Goal: Transaction & Acquisition: Purchase product/service

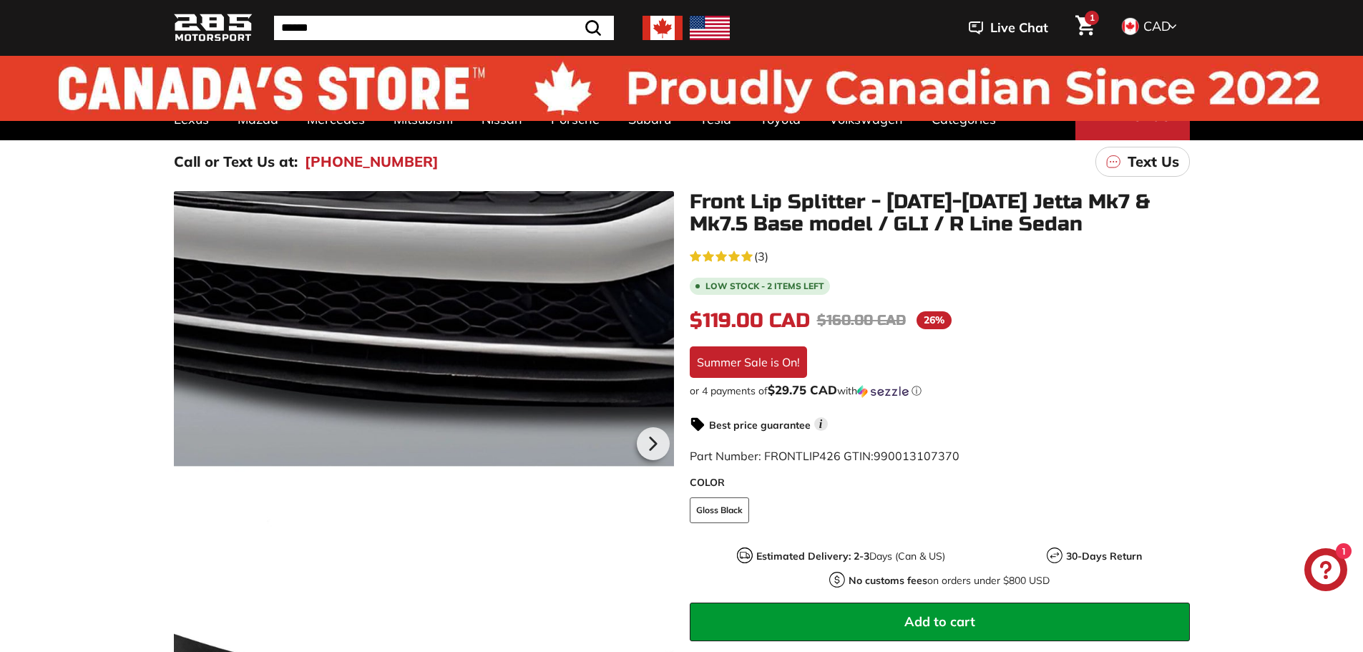
scroll to position [48, 0]
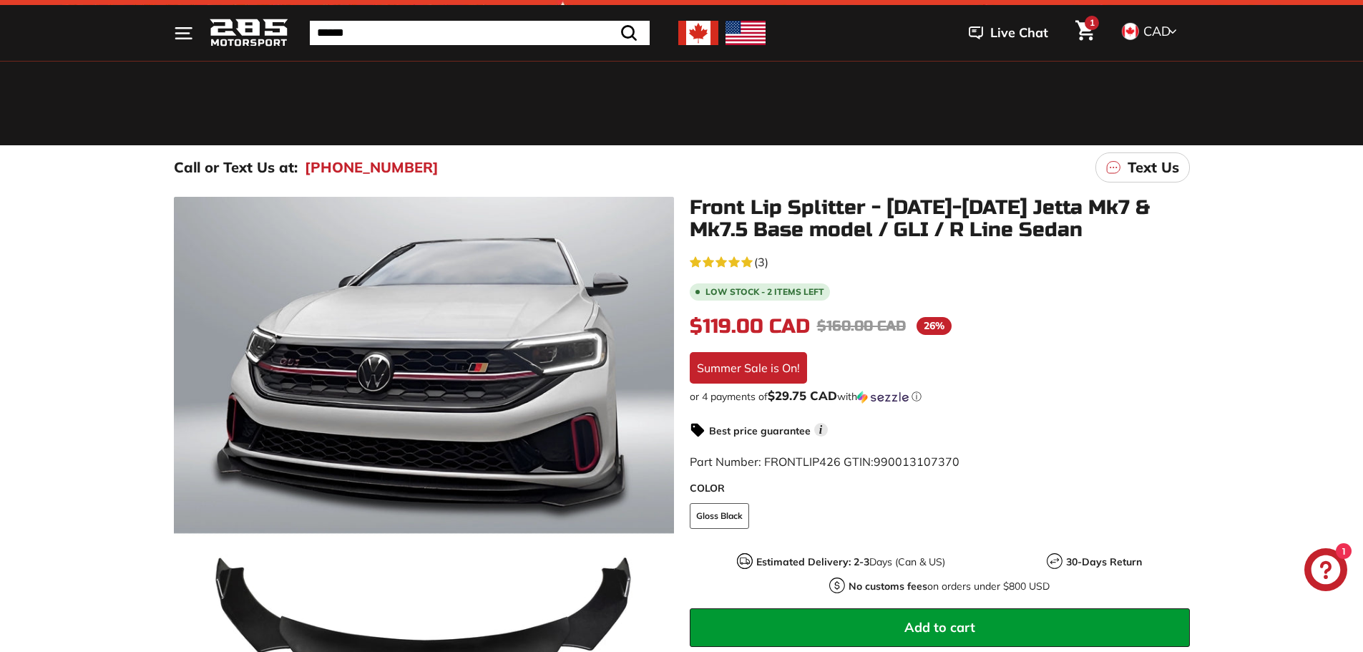
drag, startPoint x: 1063, startPoint y: 386, endPoint x: 1046, endPoint y: 392, distance: 17.4
drag, startPoint x: 1046, startPoint y: 392, endPoint x: 1105, endPoint y: 457, distance: 87.6
click at [1105, 457] on div "Part Number: FRONTLIP426 GTIN: 990013107370" at bounding box center [940, 461] width 500 height 17
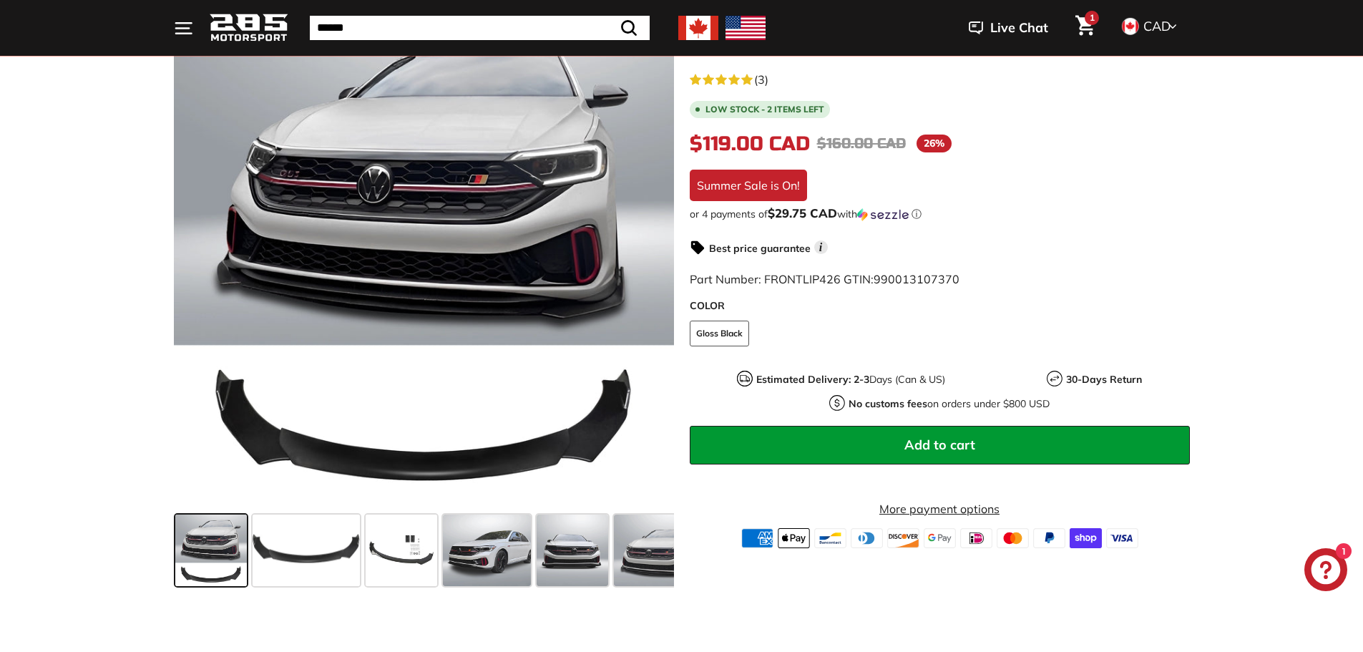
scroll to position [238, 0]
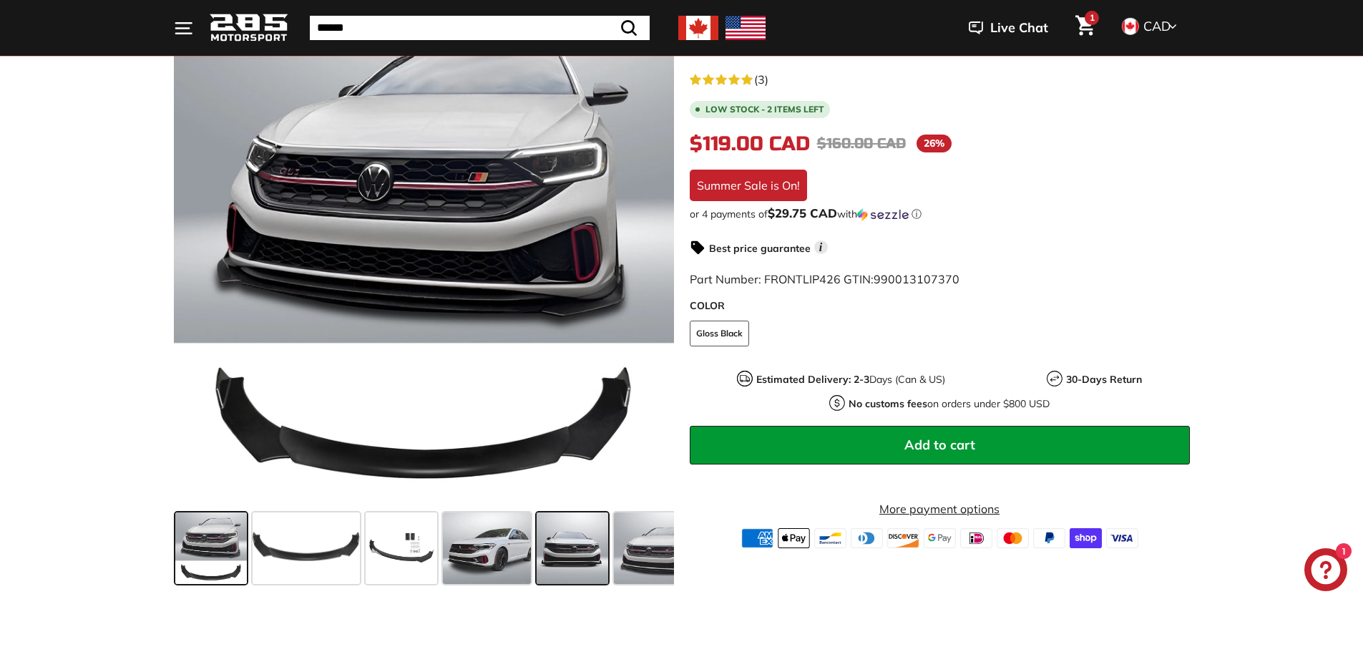
click at [570, 550] on span at bounding box center [573, 548] width 72 height 72
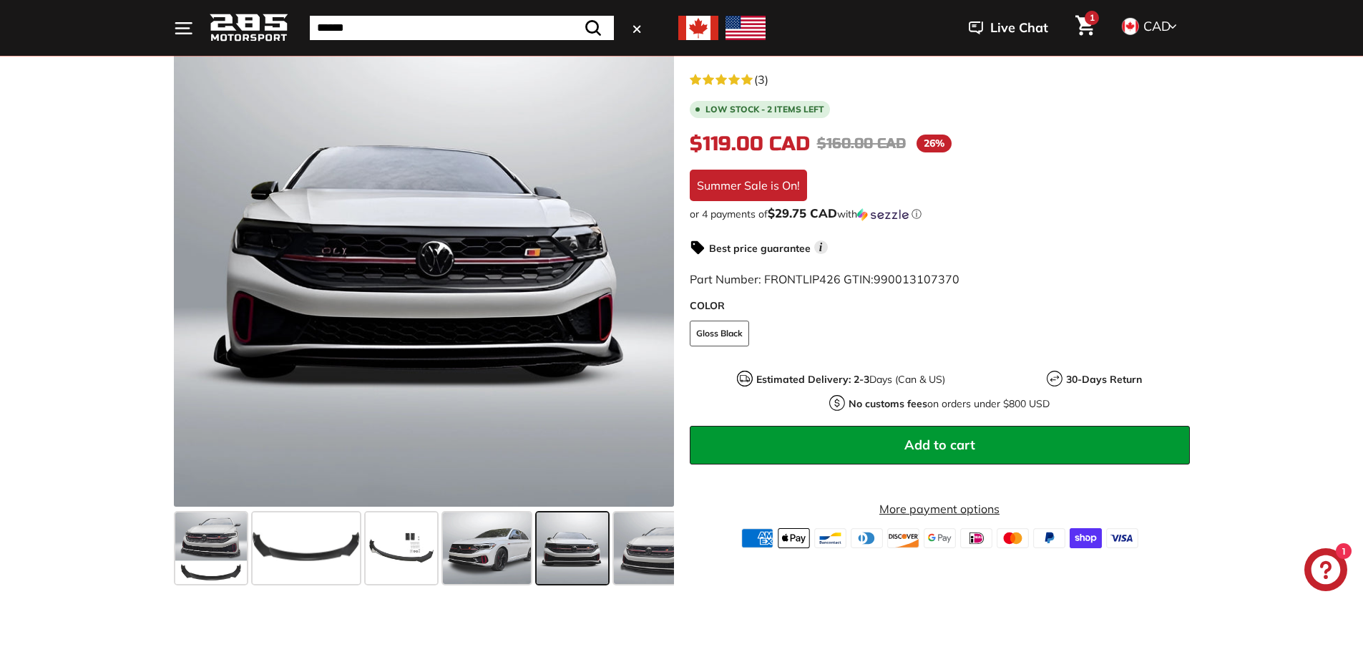
click at [416, 36] on input "Search" at bounding box center [462, 28] width 304 height 24
click at [255, 23] on img at bounding box center [249, 28] width 79 height 34
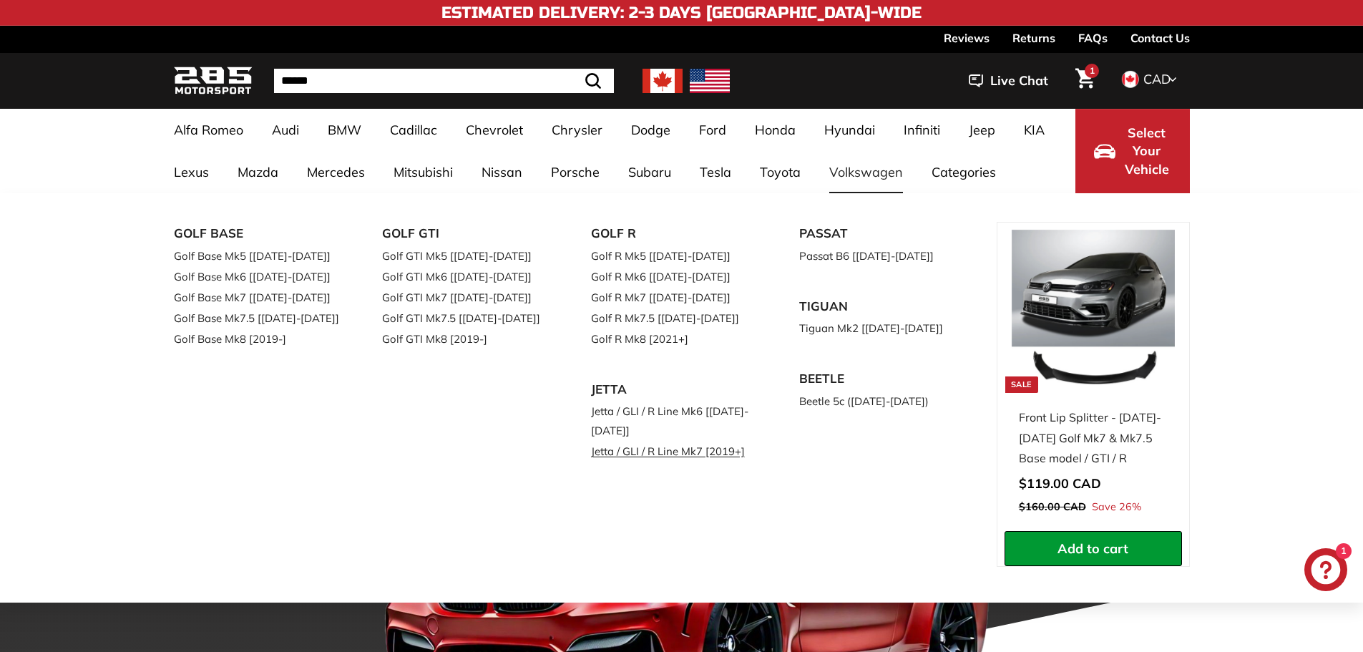
click at [670, 453] on link "Jetta / GLI / R Line Mk7 [2019+]" at bounding box center [675, 451] width 169 height 21
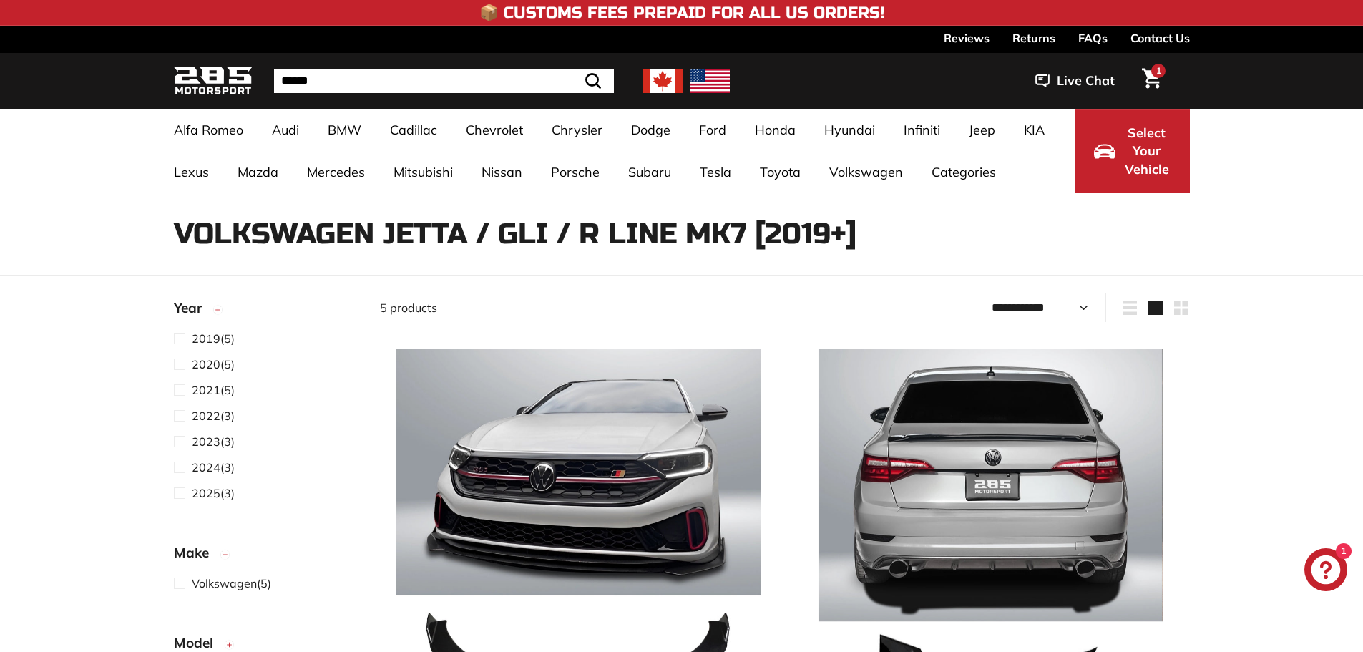
select select "**********"
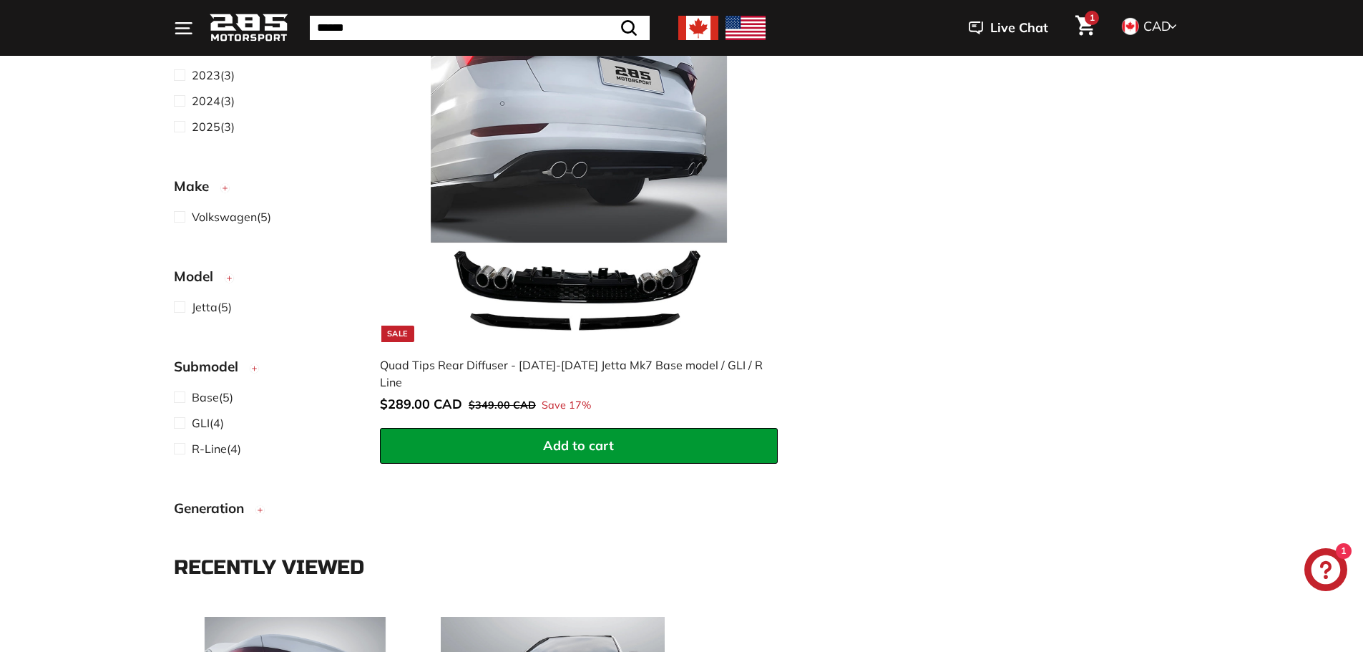
scroll to position [1431, 0]
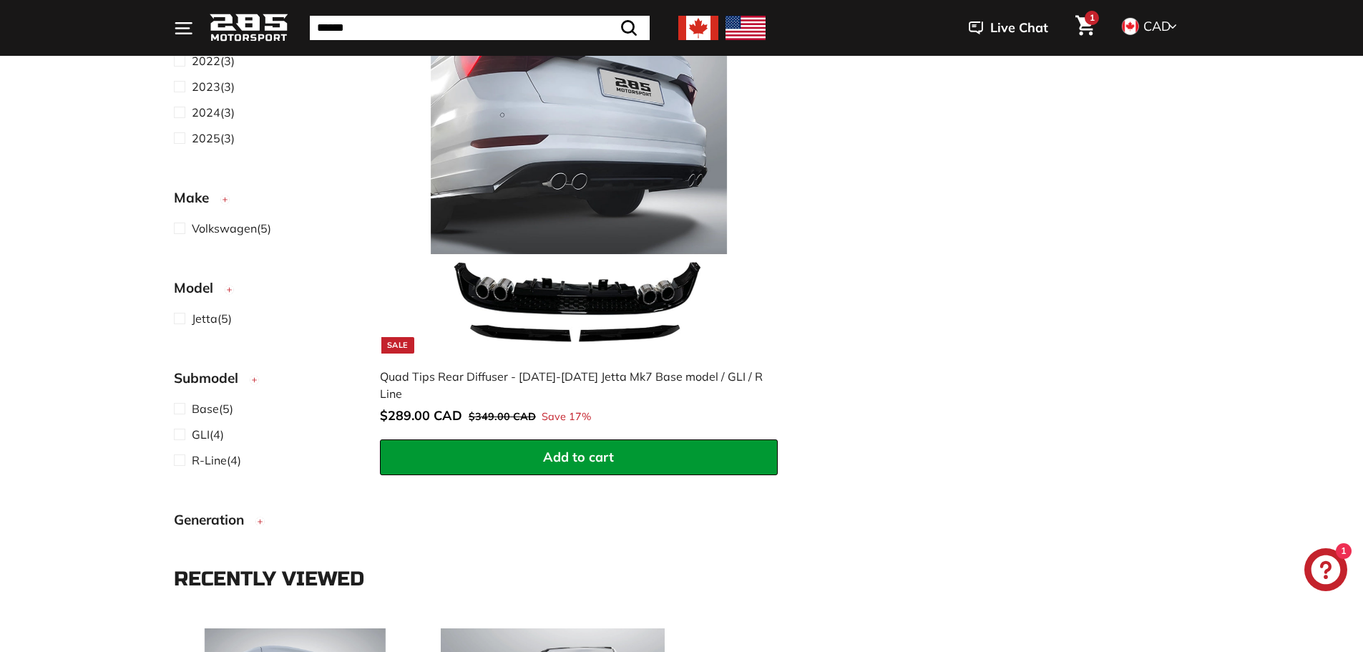
click at [575, 303] on img at bounding box center [579, 171] width 366 height 366
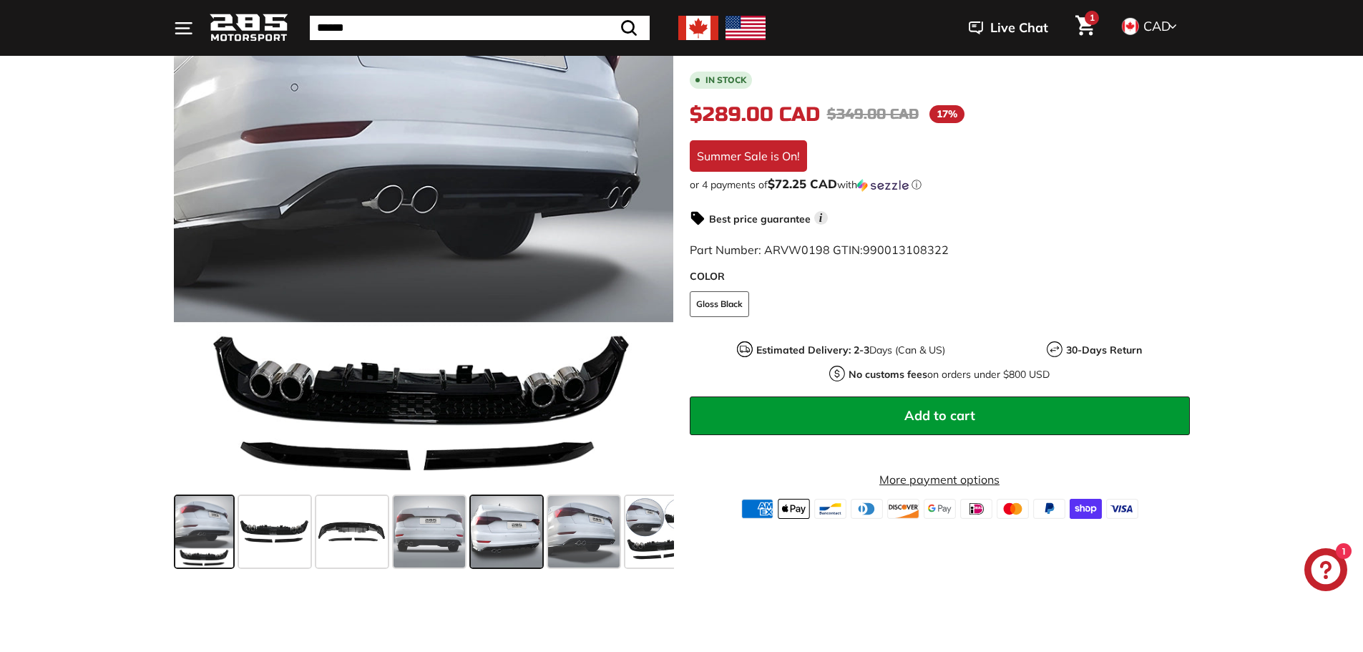
scroll to position [429, 0]
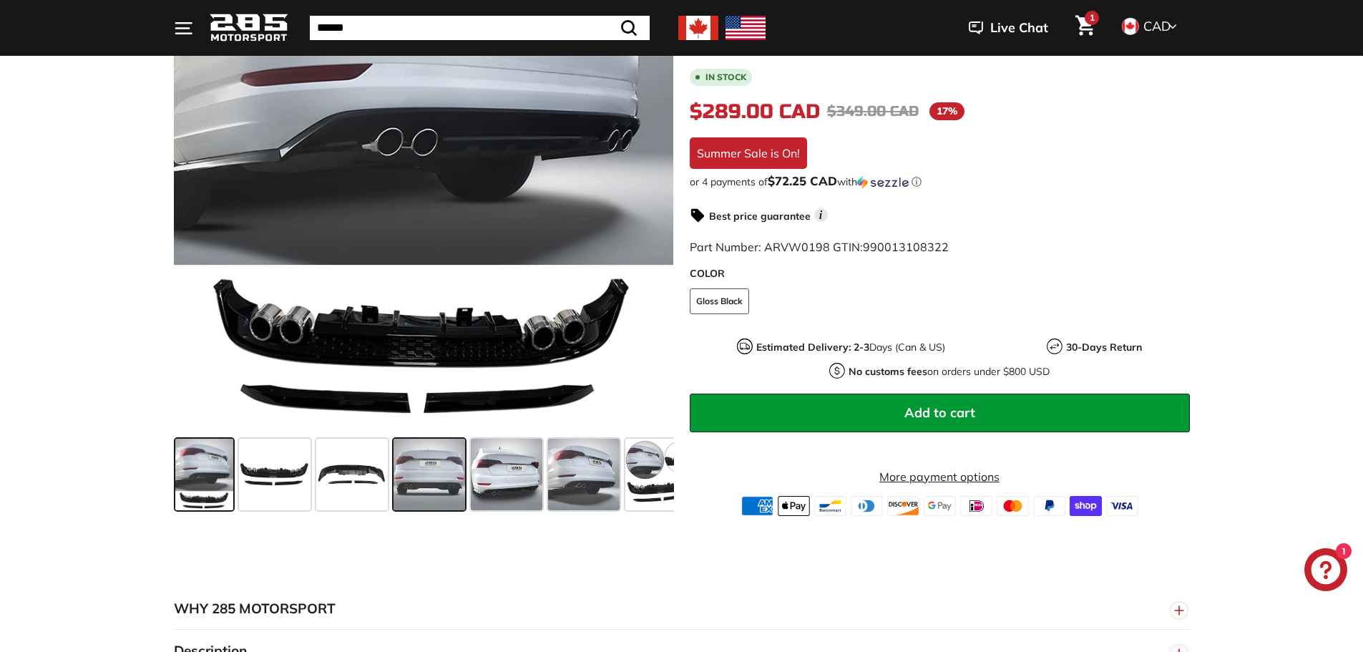
click at [422, 479] on span at bounding box center [430, 475] width 72 height 72
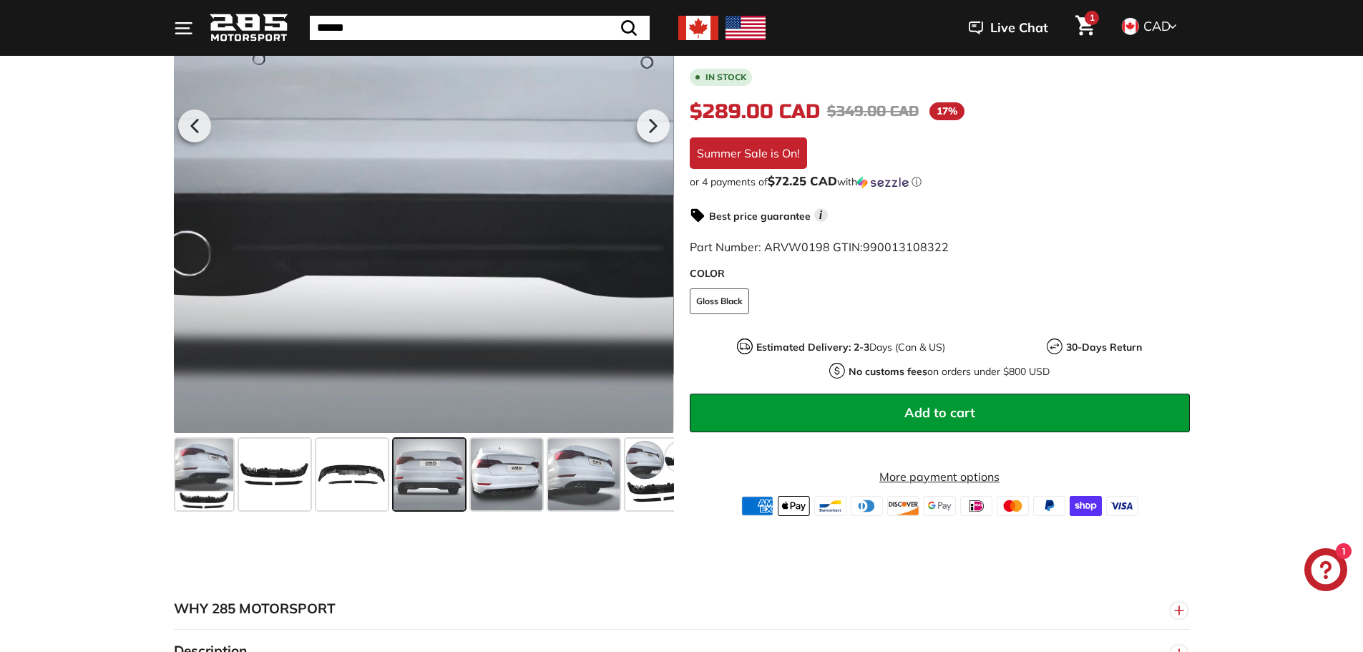
click at [409, 180] on div at bounding box center [423, 123] width 500 height 617
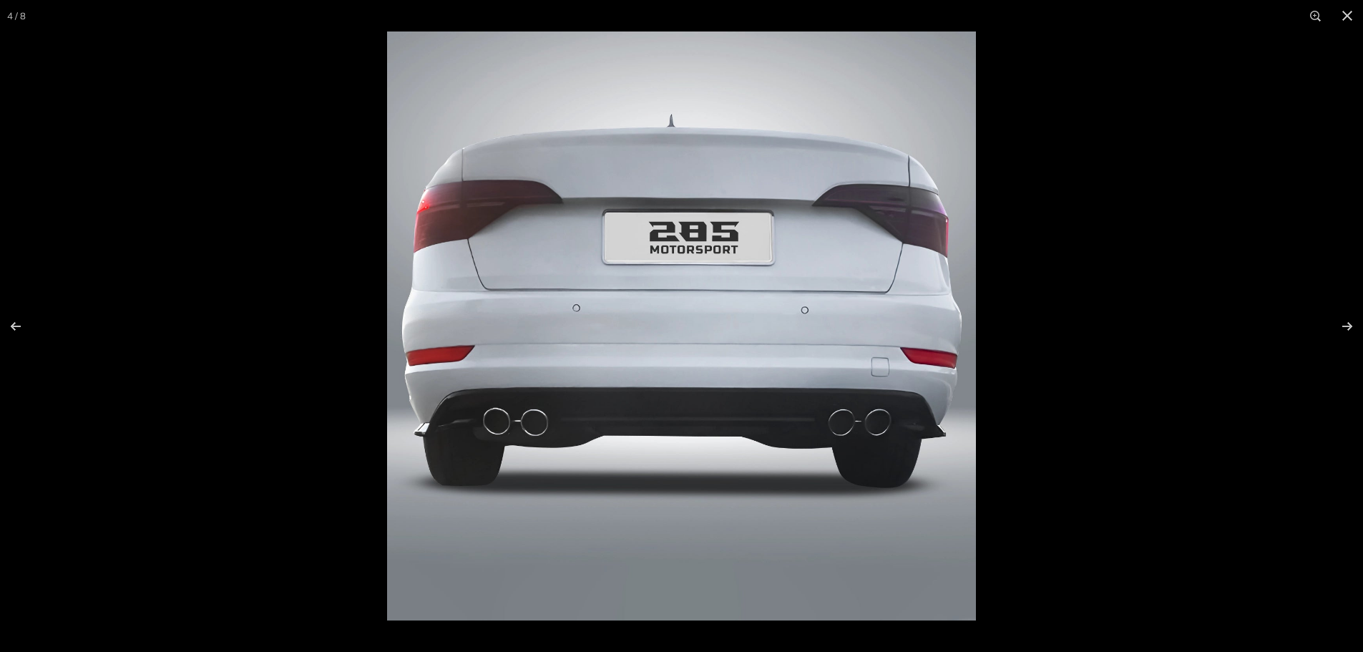
click at [670, 423] on img at bounding box center [681, 325] width 589 height 589
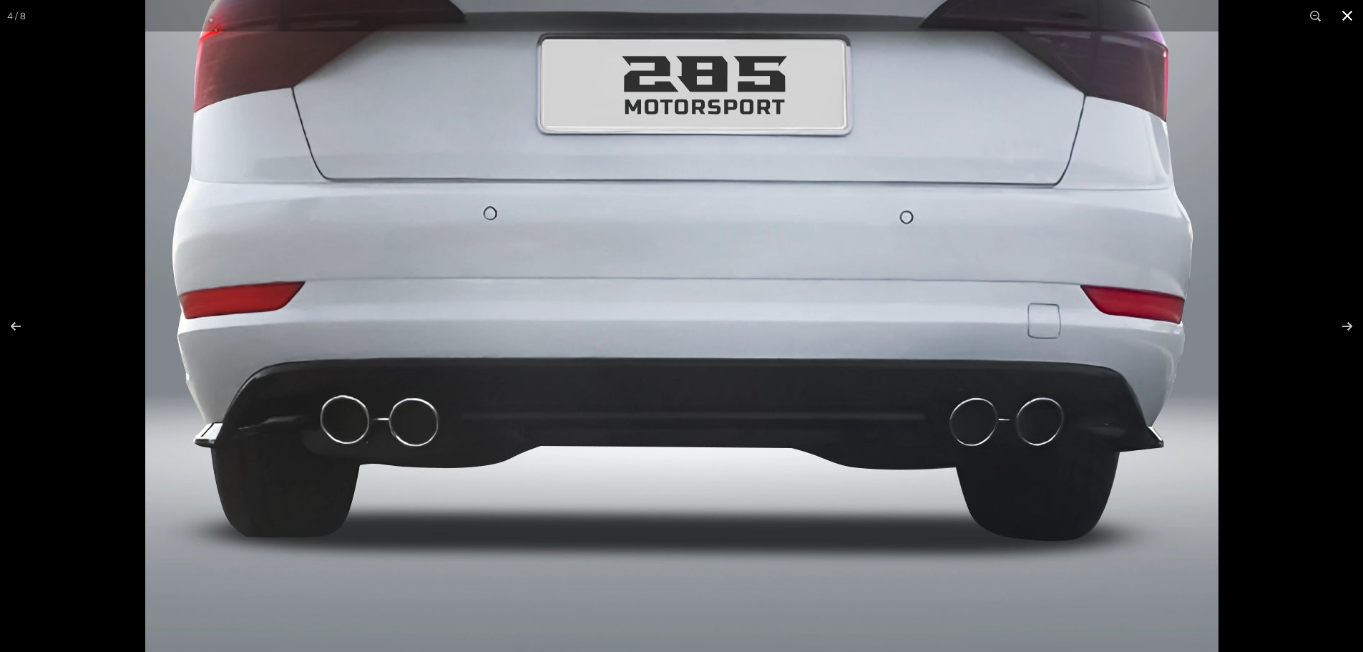
click at [1352, 21] on button at bounding box center [1347, 15] width 31 height 31
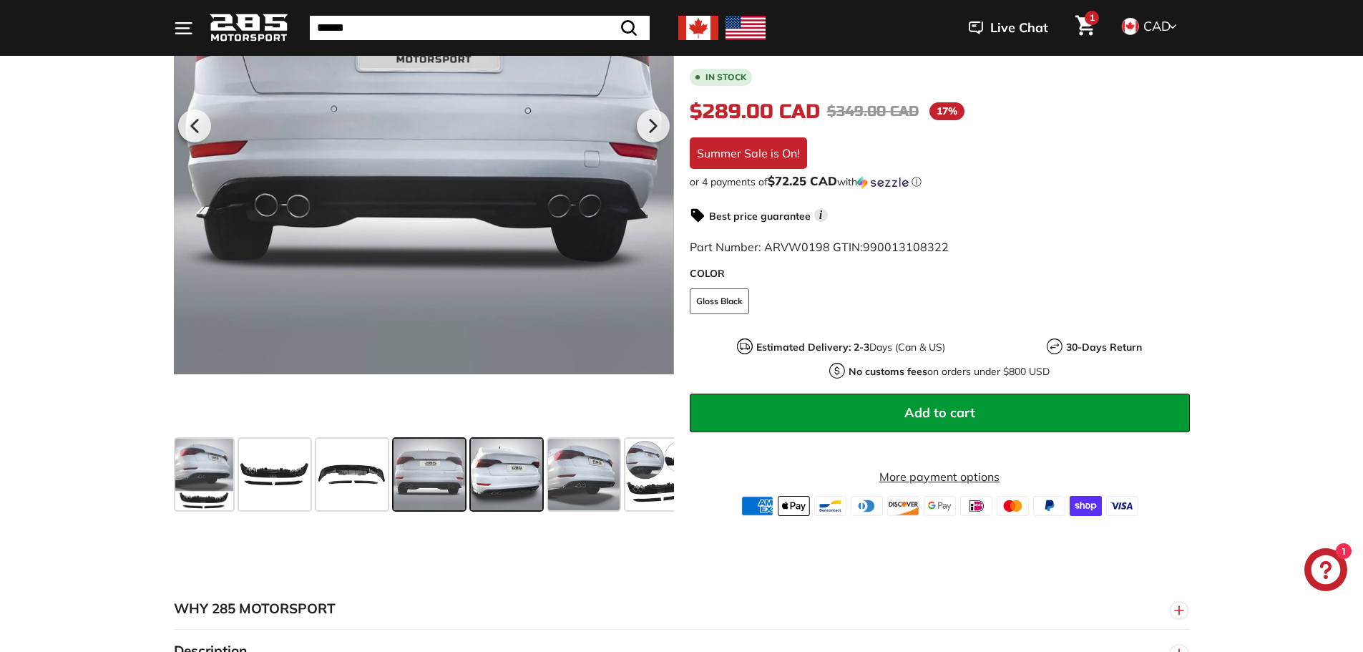
click at [524, 469] on span at bounding box center [507, 475] width 72 height 72
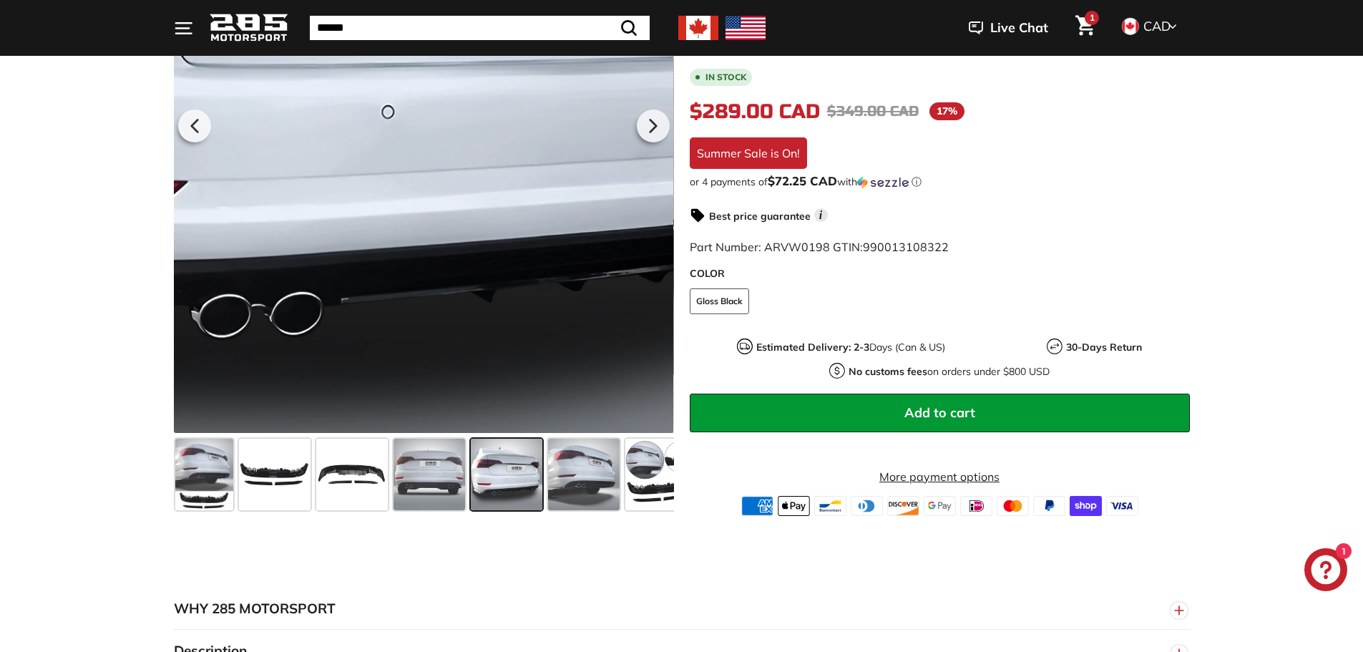
click at [451, 233] on div at bounding box center [423, 123] width 500 height 617
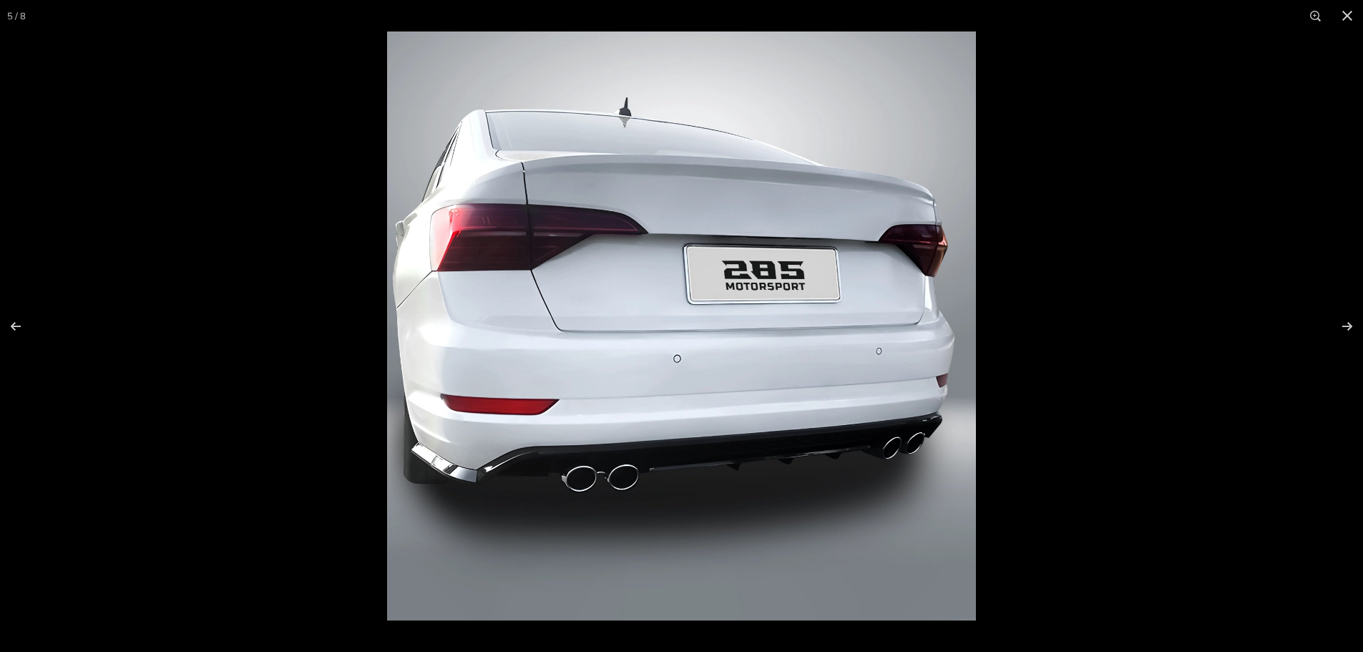
click at [755, 467] on img at bounding box center [681, 325] width 589 height 589
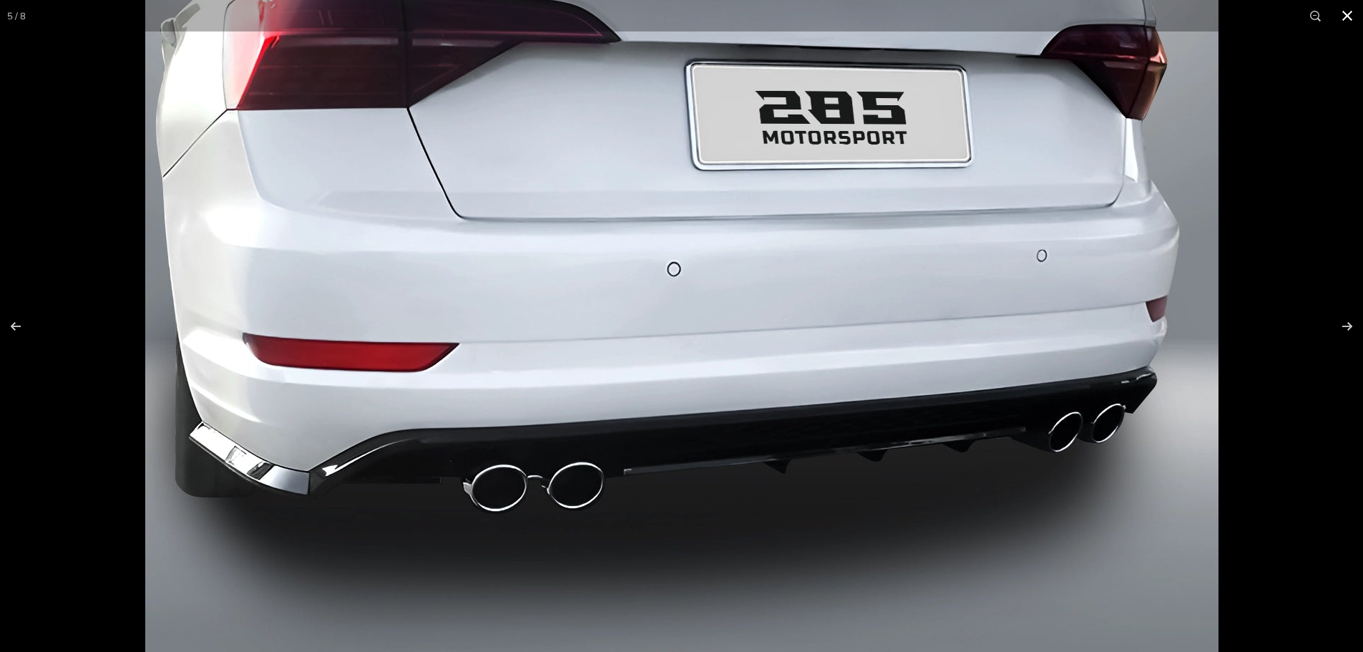
click at [1353, 21] on button at bounding box center [1347, 15] width 31 height 31
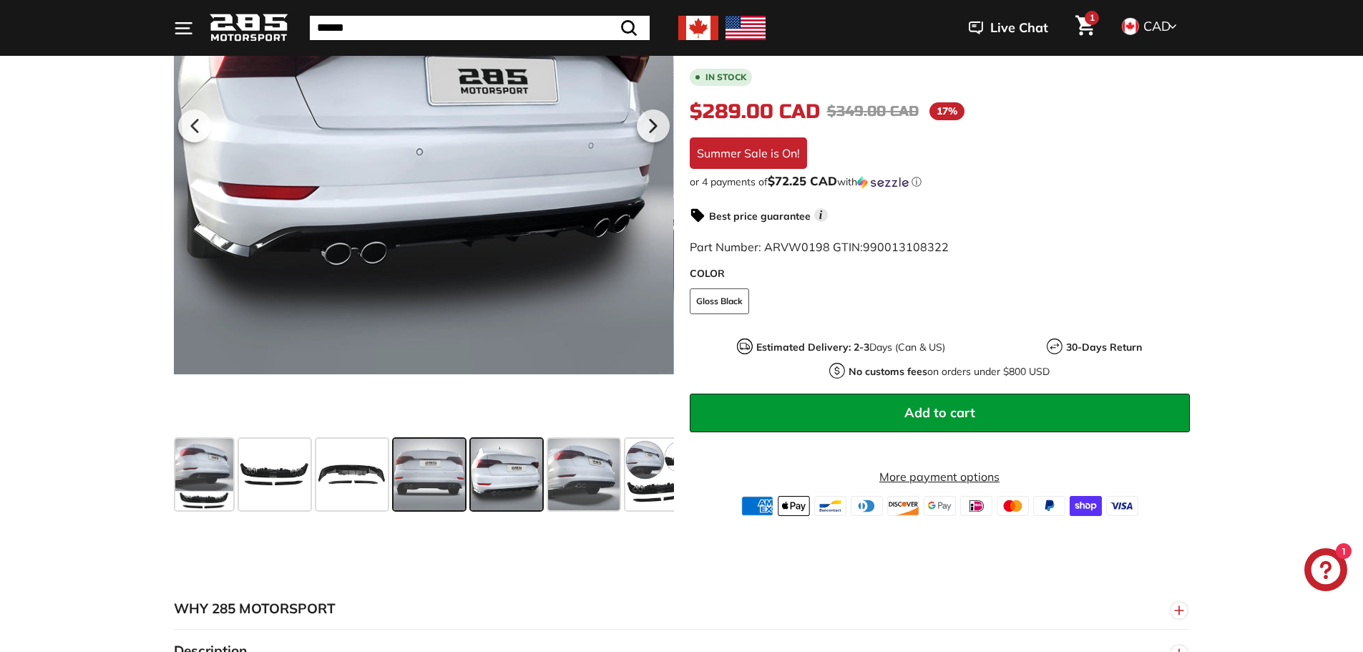
click at [426, 487] on span at bounding box center [430, 475] width 72 height 72
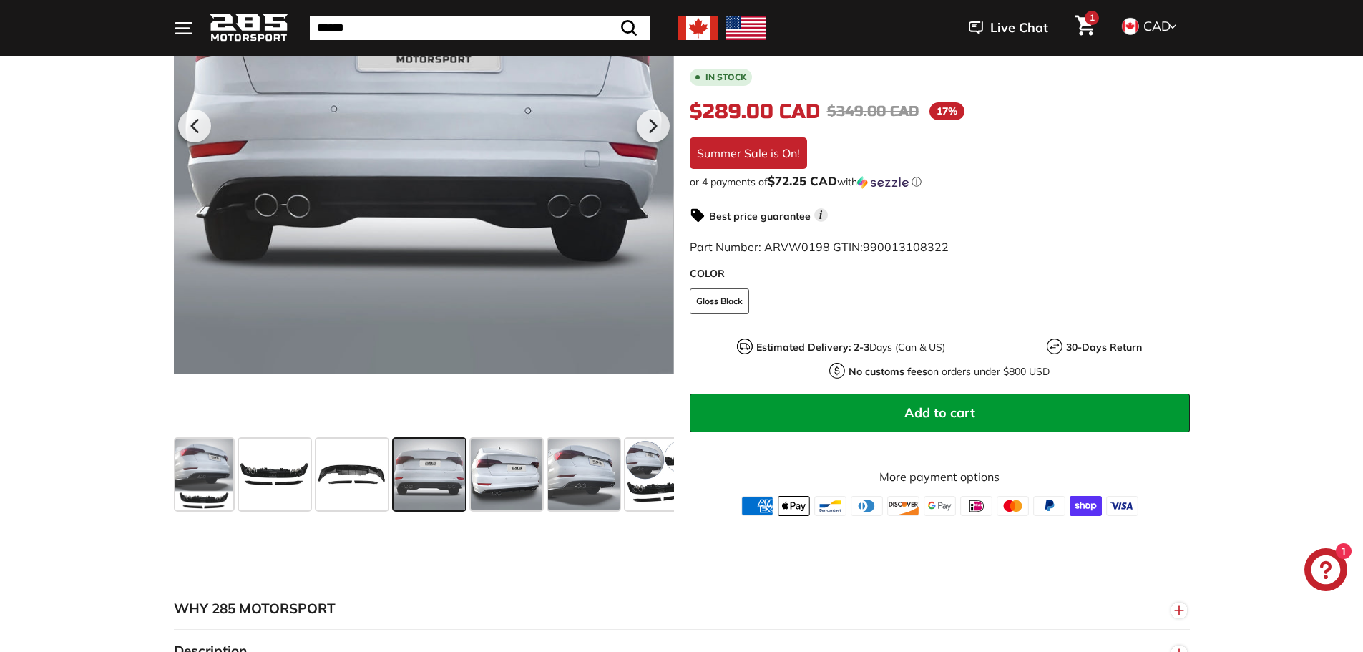
drag, startPoint x: 654, startPoint y: 487, endPoint x: 462, endPoint y: 474, distance: 192.2
click at [462, 474] on div at bounding box center [424, 474] width 500 height 83
click at [655, 120] on icon at bounding box center [652, 125] width 33 height 33
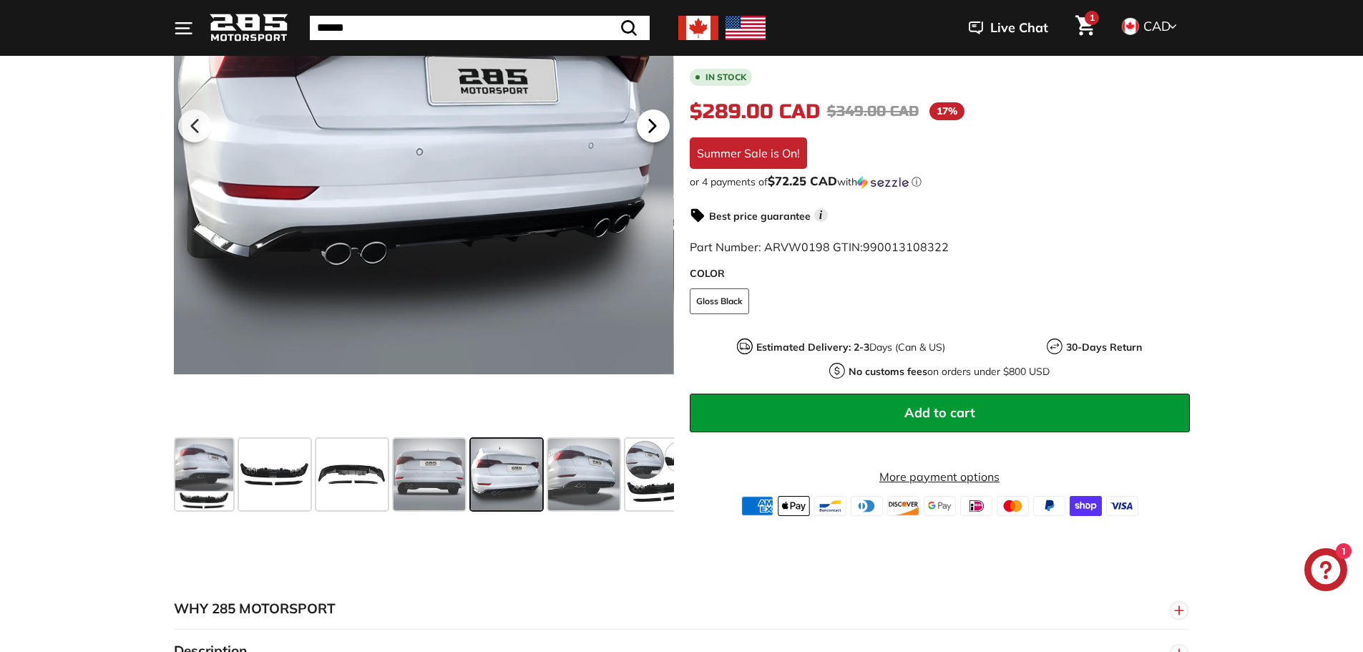
click at [655, 120] on icon at bounding box center [652, 125] width 33 height 33
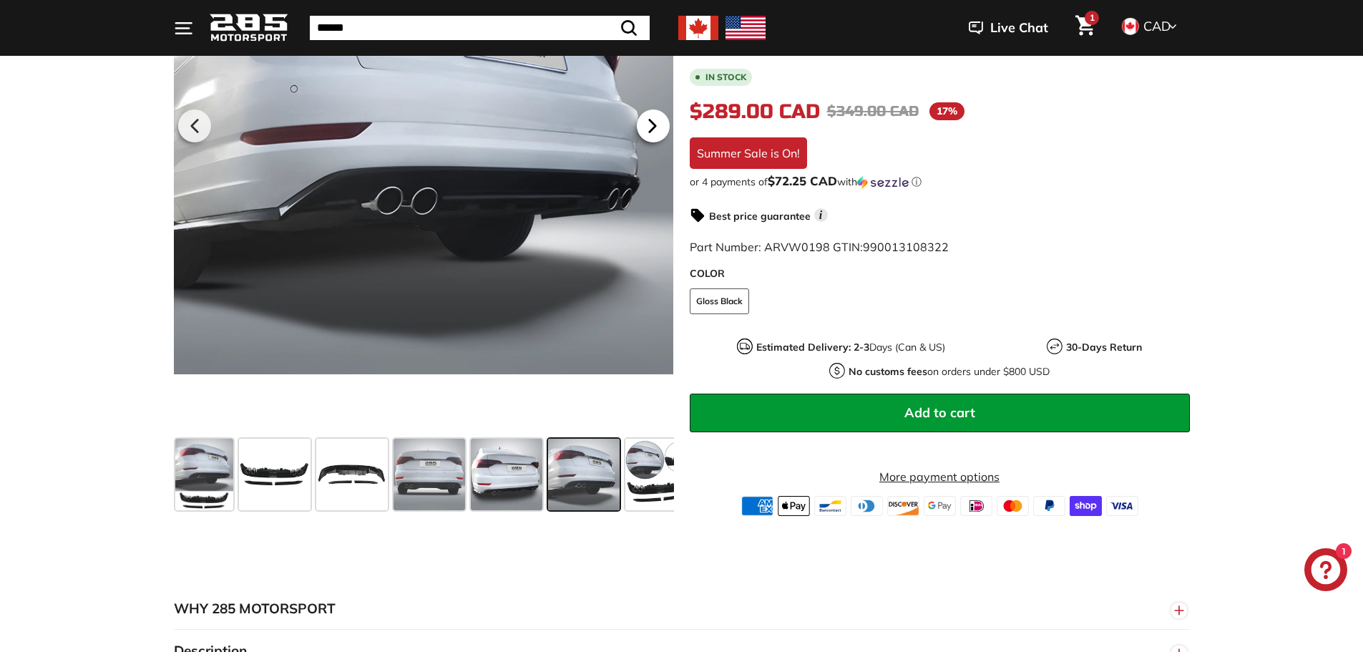
click at [655, 120] on icon at bounding box center [652, 125] width 33 height 33
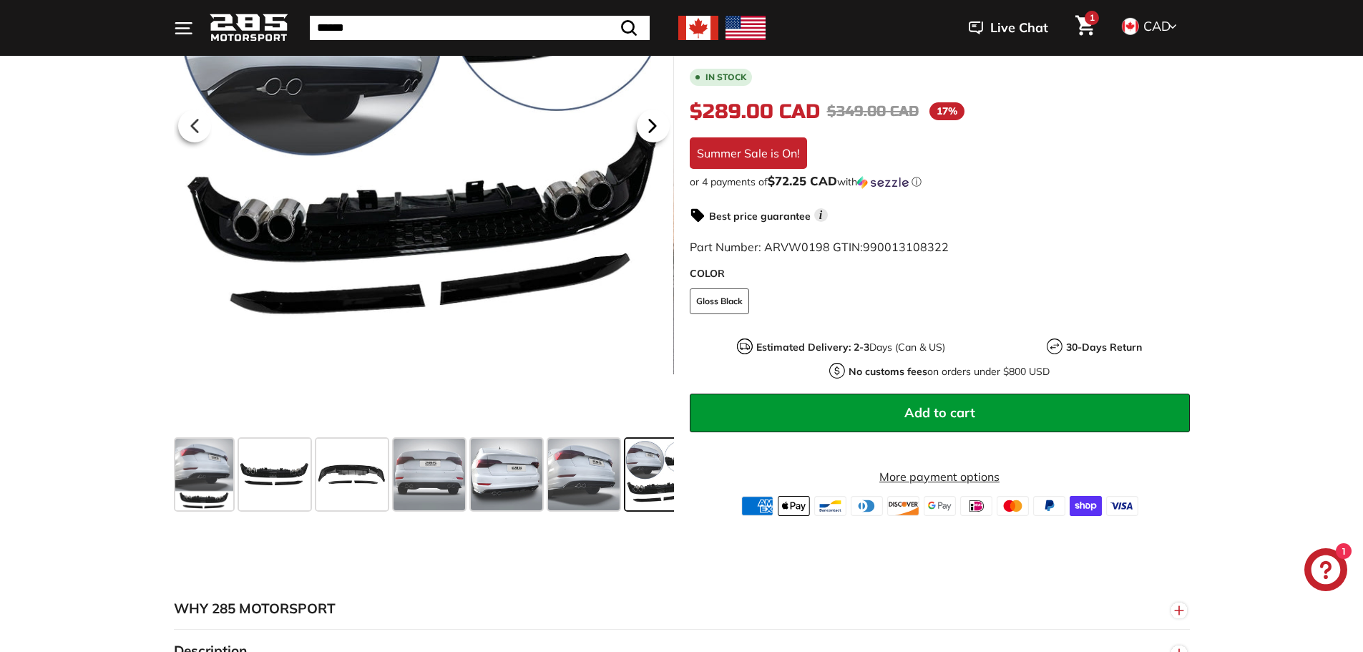
scroll to position [0, 103]
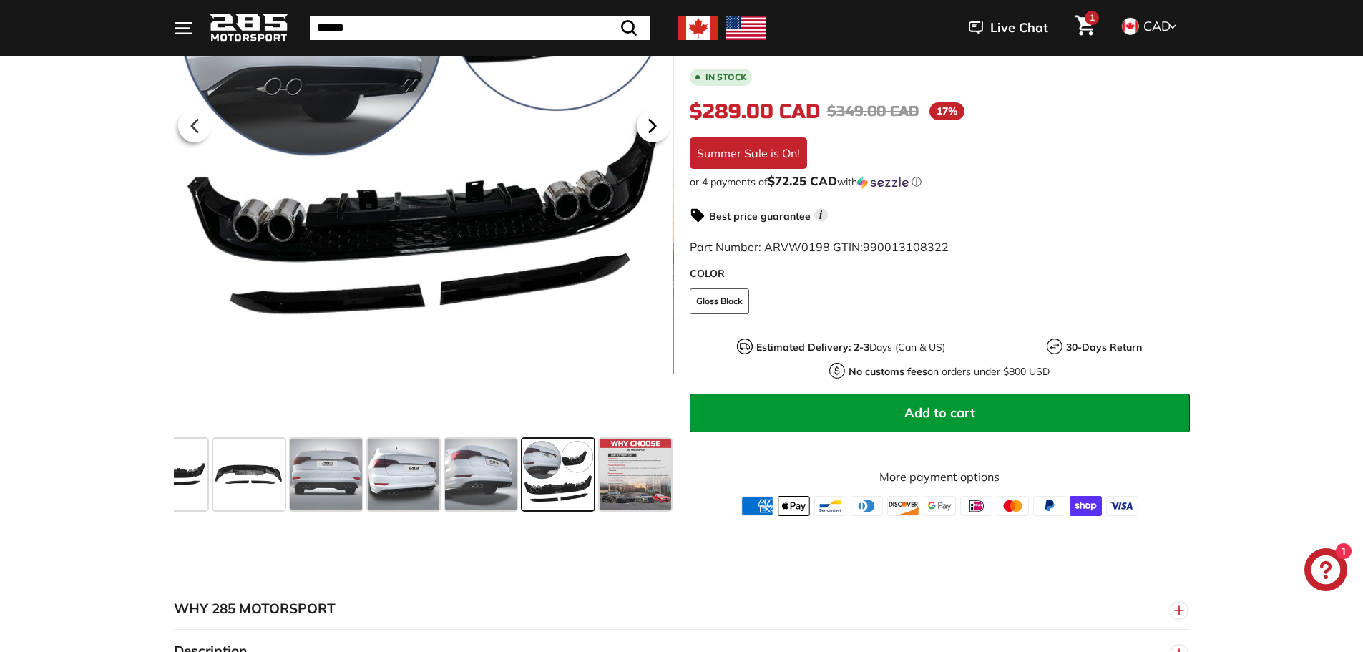
click at [655, 120] on icon at bounding box center [652, 125] width 33 height 33
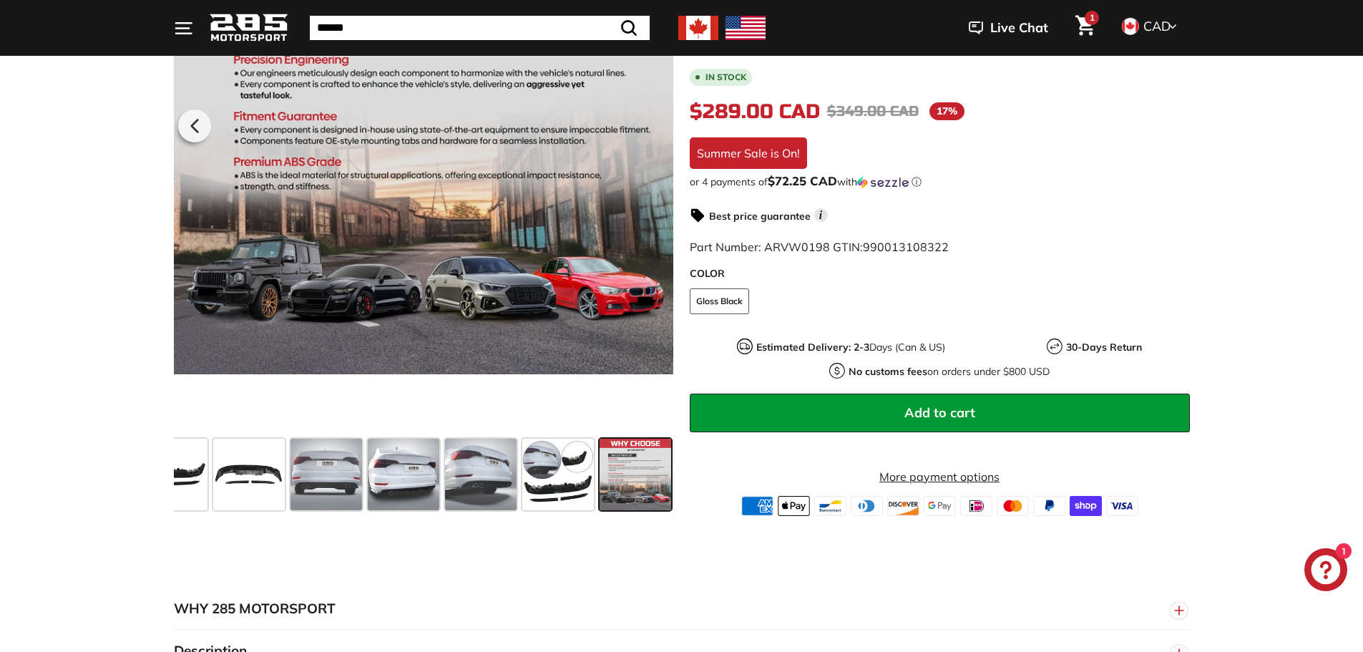
click at [655, 120] on div at bounding box center [423, 123] width 500 height 617
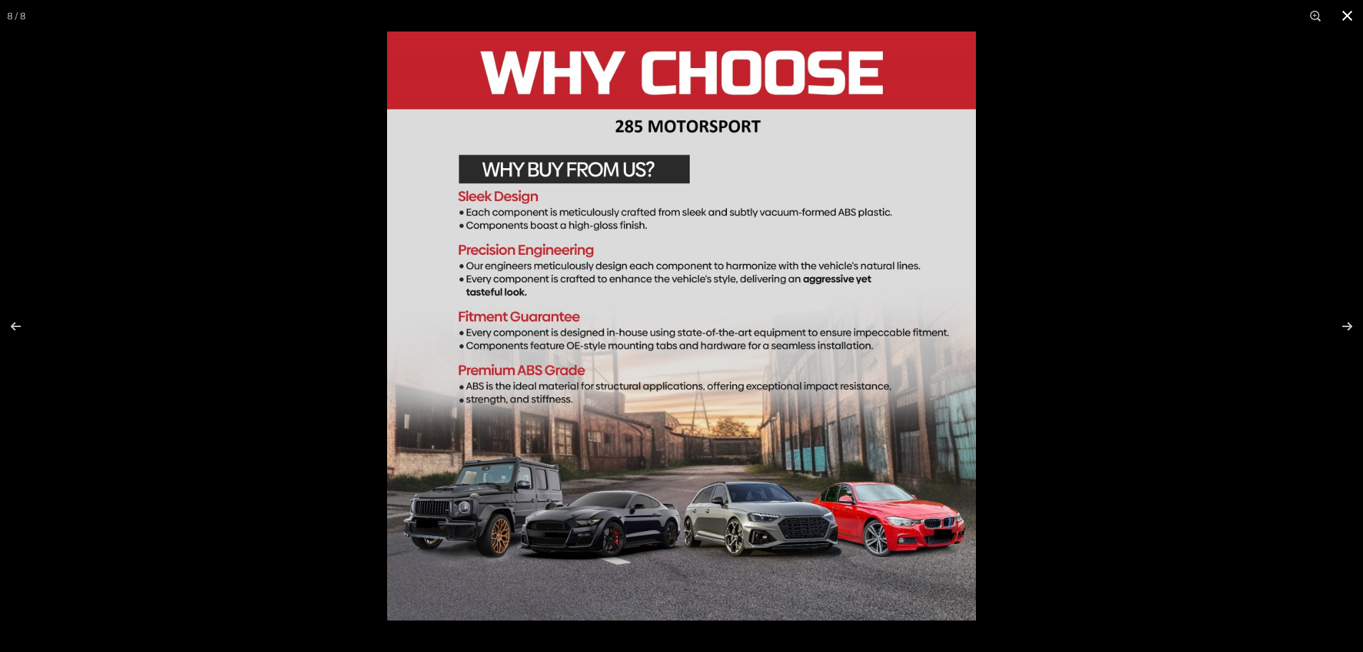
click at [176, 265] on div at bounding box center [681, 326] width 1363 height 652
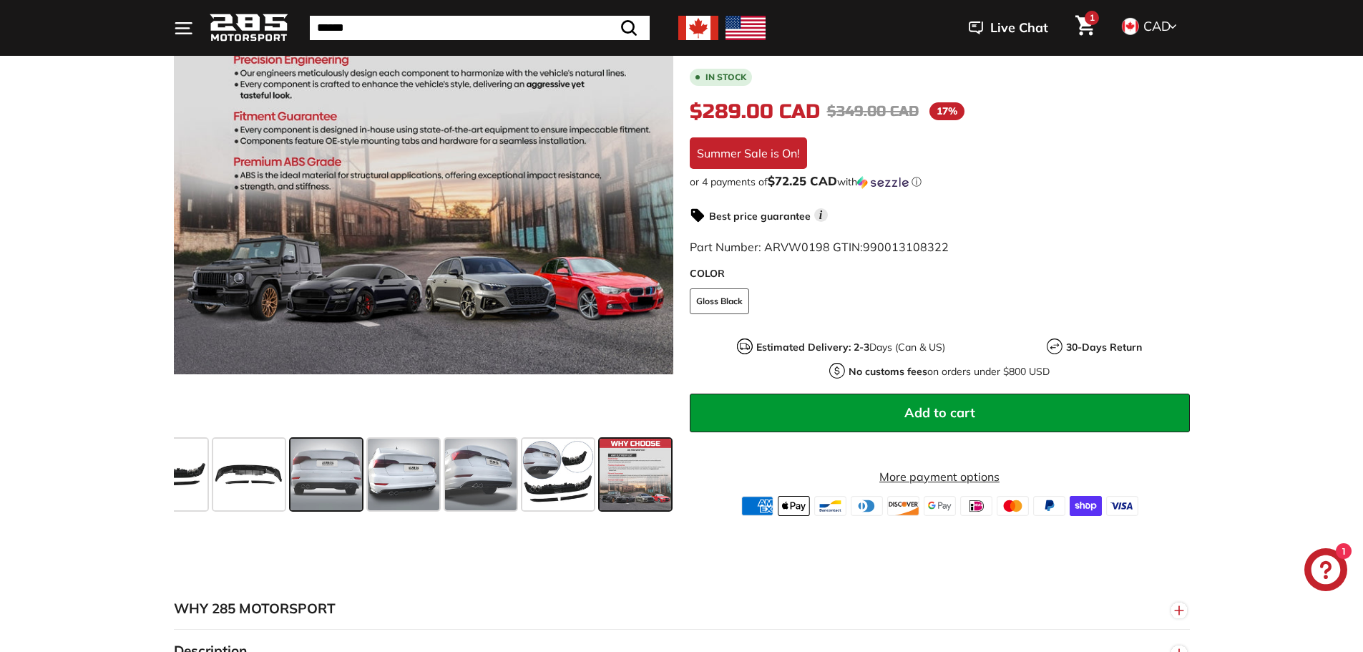
click at [335, 477] on span at bounding box center [326, 475] width 72 height 72
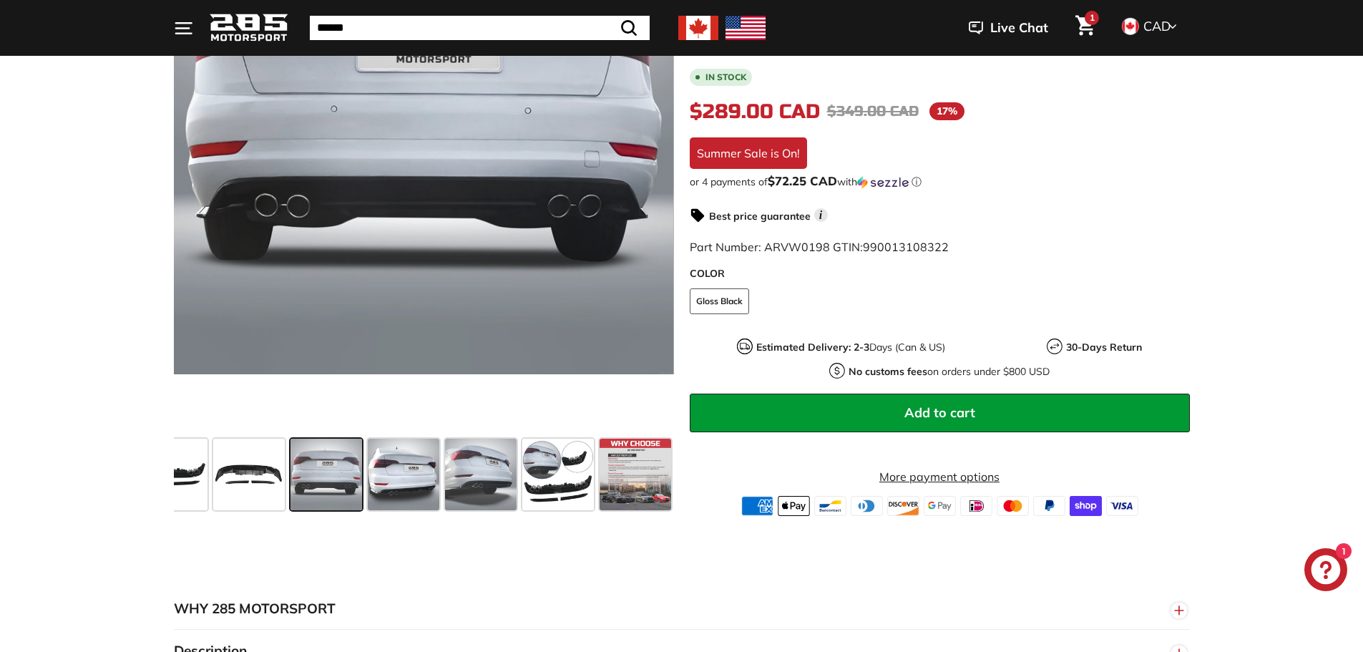
drag, startPoint x: 405, startPoint y: 11, endPoint x: 398, endPoint y: 32, distance: 21.9
click at [404, 14] on div ". . . Site navigation . . . Site navigation 285 Motorsport Search Close .cls-1{…" at bounding box center [682, 28] width 1016 height 49
click at [398, 32] on input "Search" at bounding box center [462, 28] width 304 height 24
type input "*******"
click at [572, 16] on button ".cls-1{fill:none;stroke:#000;stroke-miterlimit:10;stroke-width:2px} Search" at bounding box center [592, 28] width 41 height 24
